Goal: Answer question/provide support

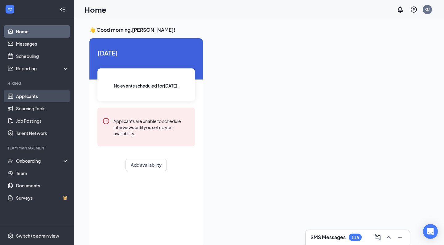
click at [33, 93] on link "Applicants" at bounding box center [42, 96] width 53 height 12
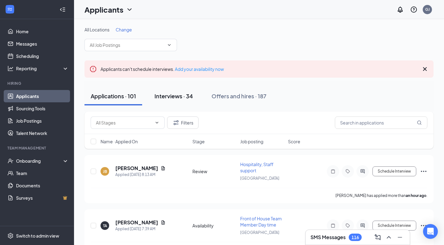
click at [176, 94] on div "Interviews · 34" at bounding box center [174, 96] width 39 height 8
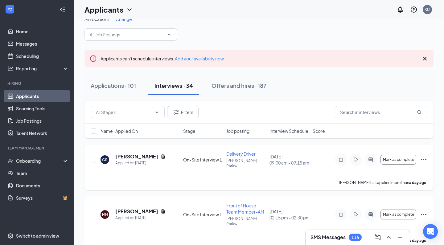
scroll to position [12, 0]
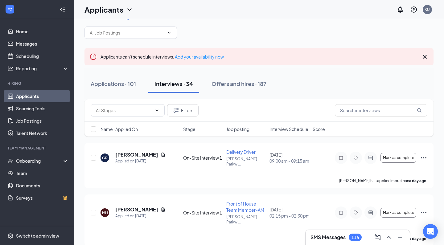
click at [291, 127] on span "Interview Schedule" at bounding box center [289, 129] width 39 height 6
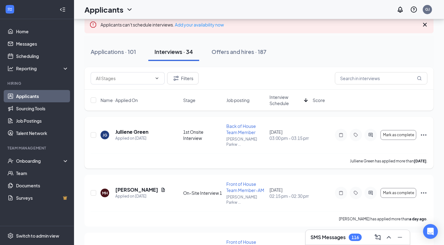
scroll to position [49, 0]
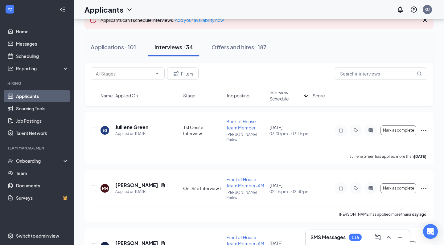
click at [280, 102] on span "Interview Schedule" at bounding box center [286, 95] width 32 height 12
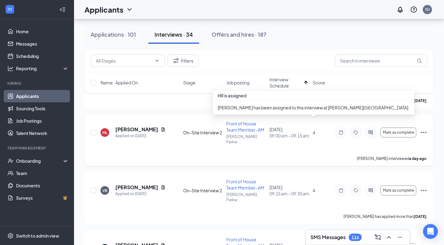
scroll to position [153, 0]
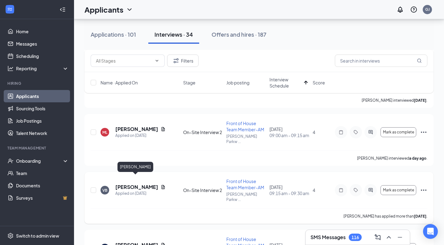
click at [134, 184] on h5 "[PERSON_NAME]" at bounding box center [136, 187] width 43 height 7
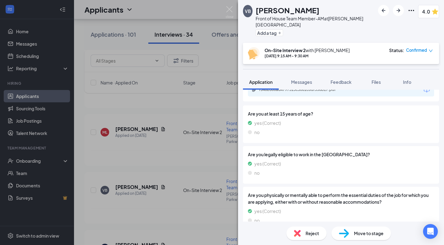
scroll to position [668, 0]
click at [337, 83] on span "Feedback" at bounding box center [341, 82] width 21 height 6
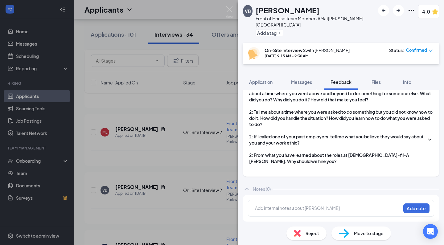
scroll to position [465, 0]
click at [415, 209] on button "Add note" at bounding box center [417, 209] width 26 height 10
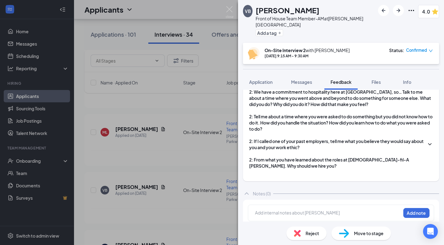
scroll to position [462, 0]
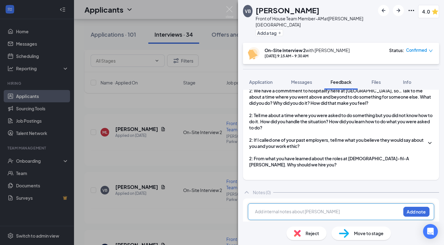
click at [298, 214] on div at bounding box center [327, 212] width 145 height 6
click at [260, 213] on div at bounding box center [327, 212] width 145 height 6
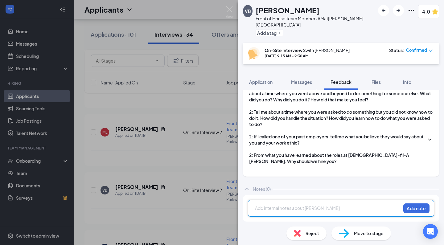
scroll to position [465, 0]
click at [278, 209] on div at bounding box center [327, 208] width 145 height 6
click at [274, 205] on div at bounding box center [327, 208] width 145 height 6
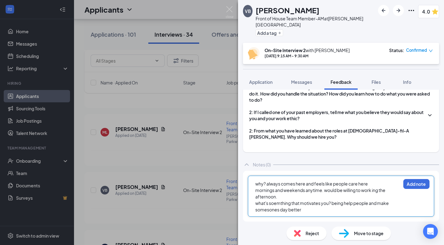
scroll to position [489, 0]
click at [269, 211] on span "what's soemthing that motivates you? being help people and make somesones day b…" at bounding box center [322, 207] width 134 height 12
click at [278, 203] on span "what's soemthing that motivates you? being help people and make someones day be…" at bounding box center [322, 207] width 134 height 12
click at [322, 212] on div "what's something that motivates you? being help people and make someones day be…" at bounding box center [327, 206] width 145 height 13
click at [346, 204] on span "what's something that motivates you? being help people and make someones day be…" at bounding box center [322, 207] width 134 height 12
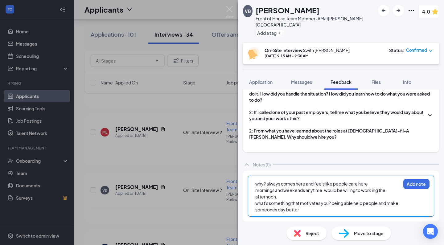
click at [299, 210] on span "what's something that motivates you? being able help people and make someones d…" at bounding box center [327, 207] width 144 height 12
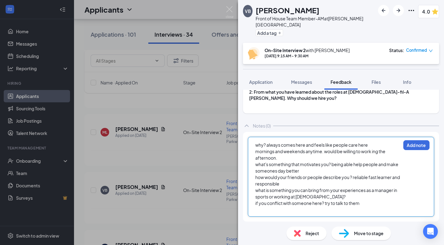
scroll to position [528, 0]
click at [279, 210] on div at bounding box center [327, 210] width 145 height 6
click at [296, 210] on div at bounding box center [327, 210] width 145 height 6
click at [330, 197] on div "what is something you can bring from your experiences as a manager in sports or…" at bounding box center [327, 193] width 145 height 13
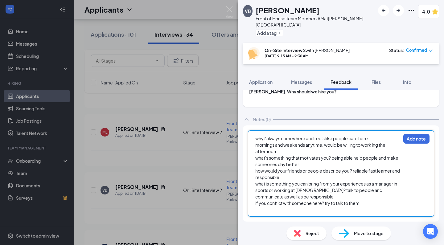
scroll to position [535, 0]
click at [379, 147] on span "mornings and weekends anytime. would be willing to work ing the afternoon." at bounding box center [320, 148] width 131 height 12
click at [321, 154] on div "mornings and weekends anytime. would be willing to work in the afternoon." at bounding box center [327, 148] width 145 height 13
click at [424, 137] on button "Add note" at bounding box center [417, 139] width 26 height 10
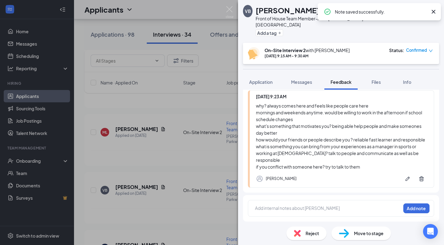
scroll to position [568, 0]
